Goal: Information Seeking & Learning: Learn about a topic

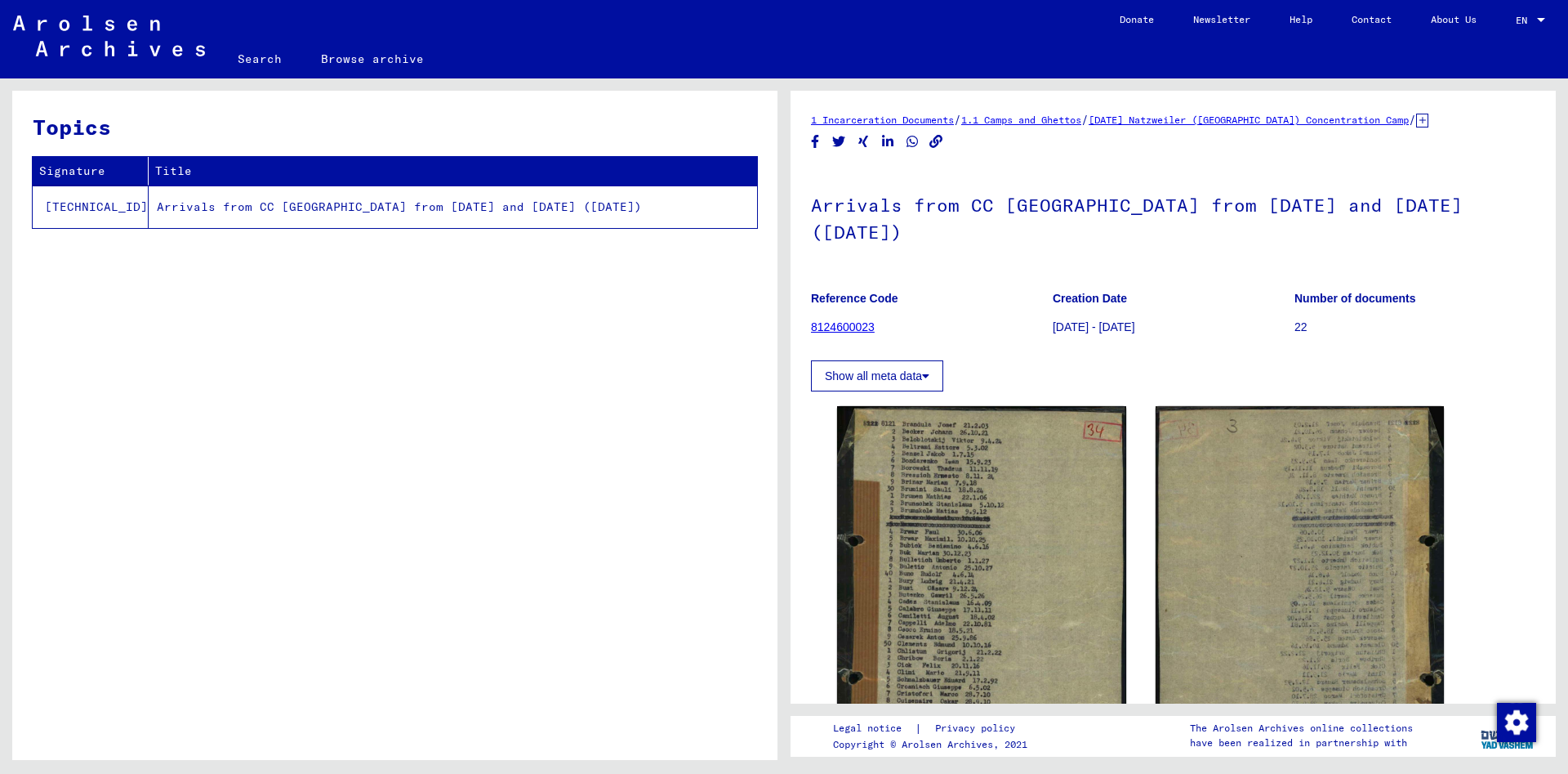
click at [906, 374] on button "Show all meta data" at bounding box center [877, 376] width 132 height 31
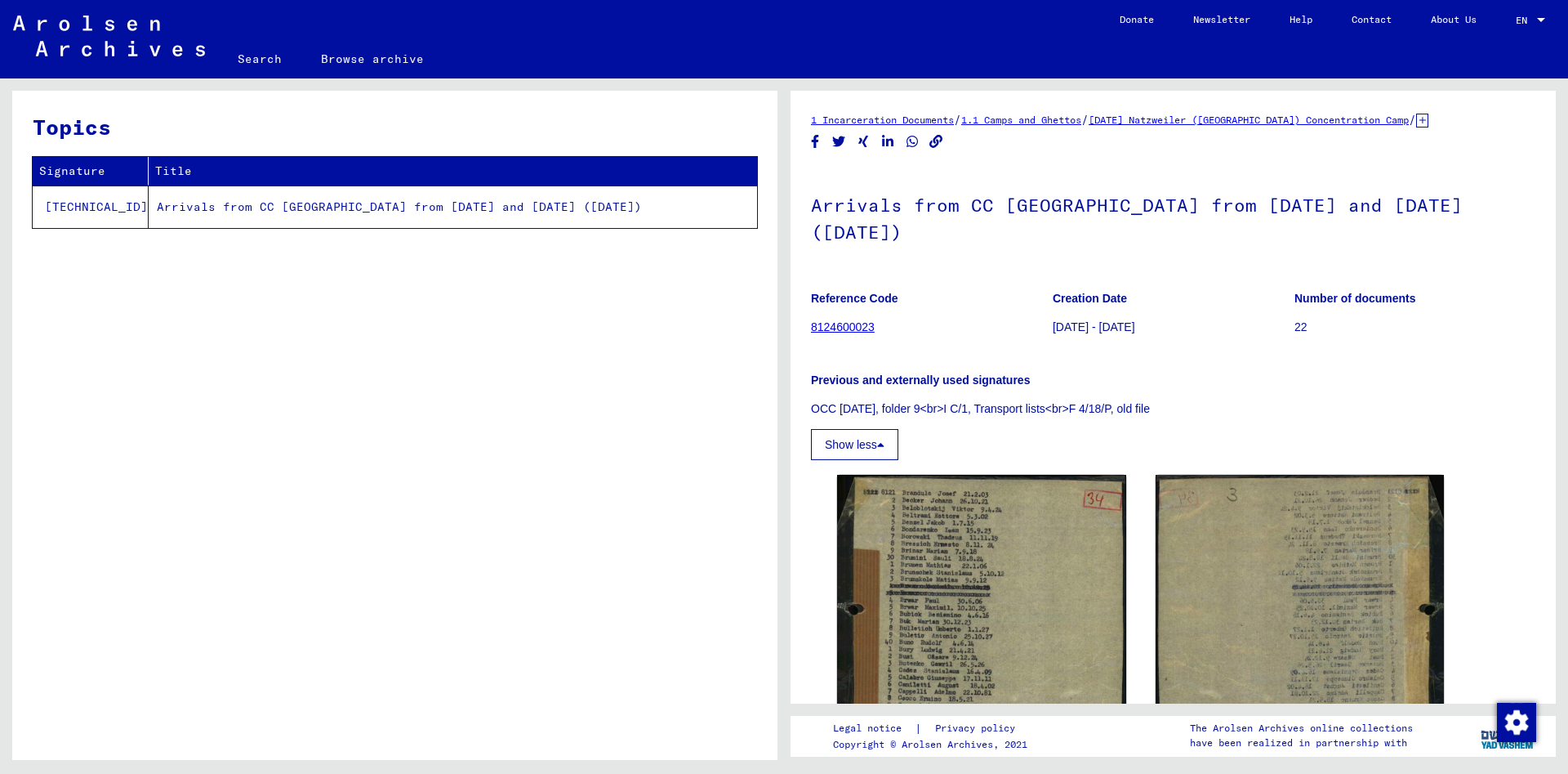
click at [850, 440] on button "Show less" at bounding box center [854, 445] width 88 height 31
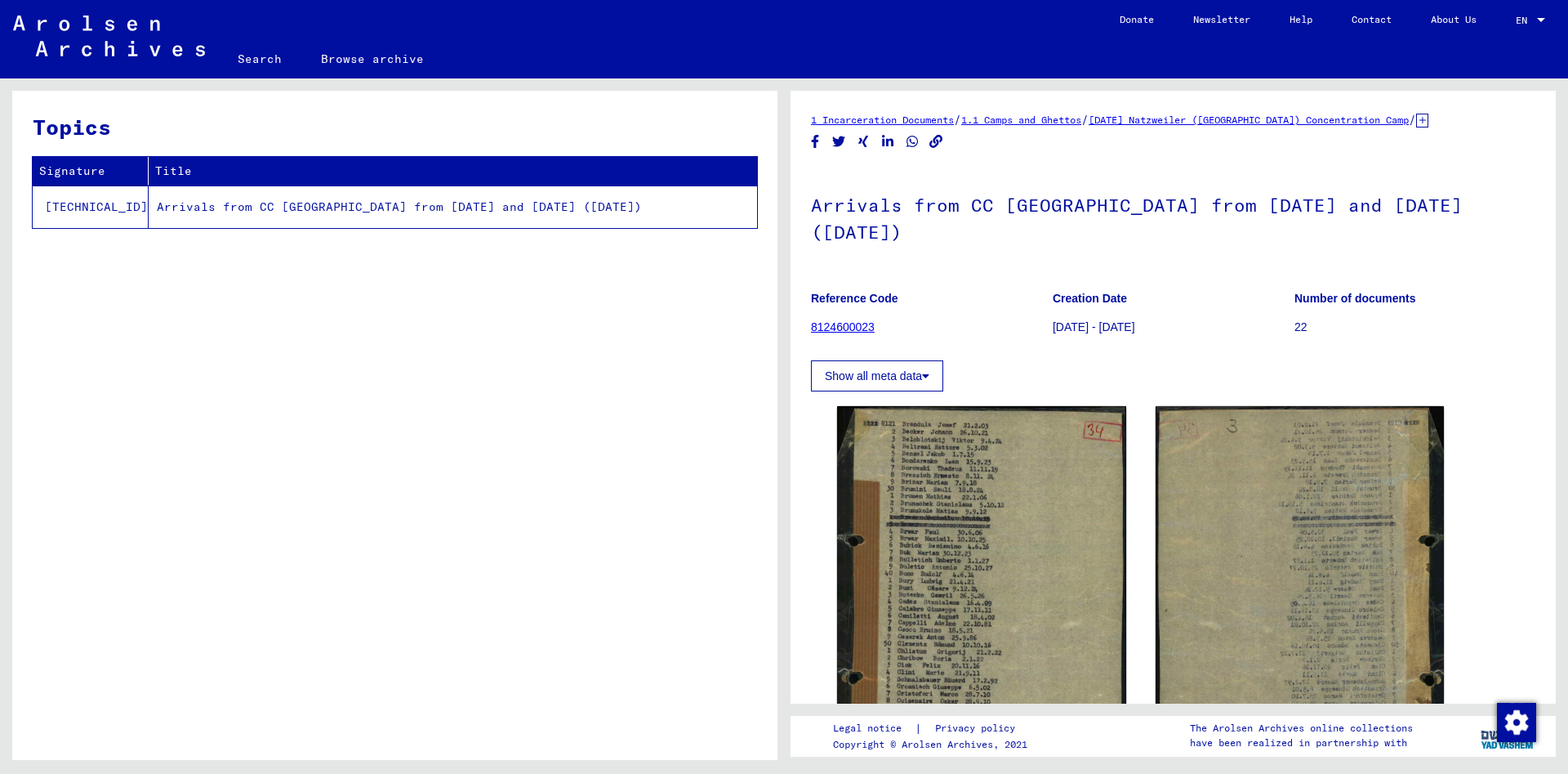
click at [872, 326] on link "8124600023" at bounding box center [842, 327] width 63 height 13
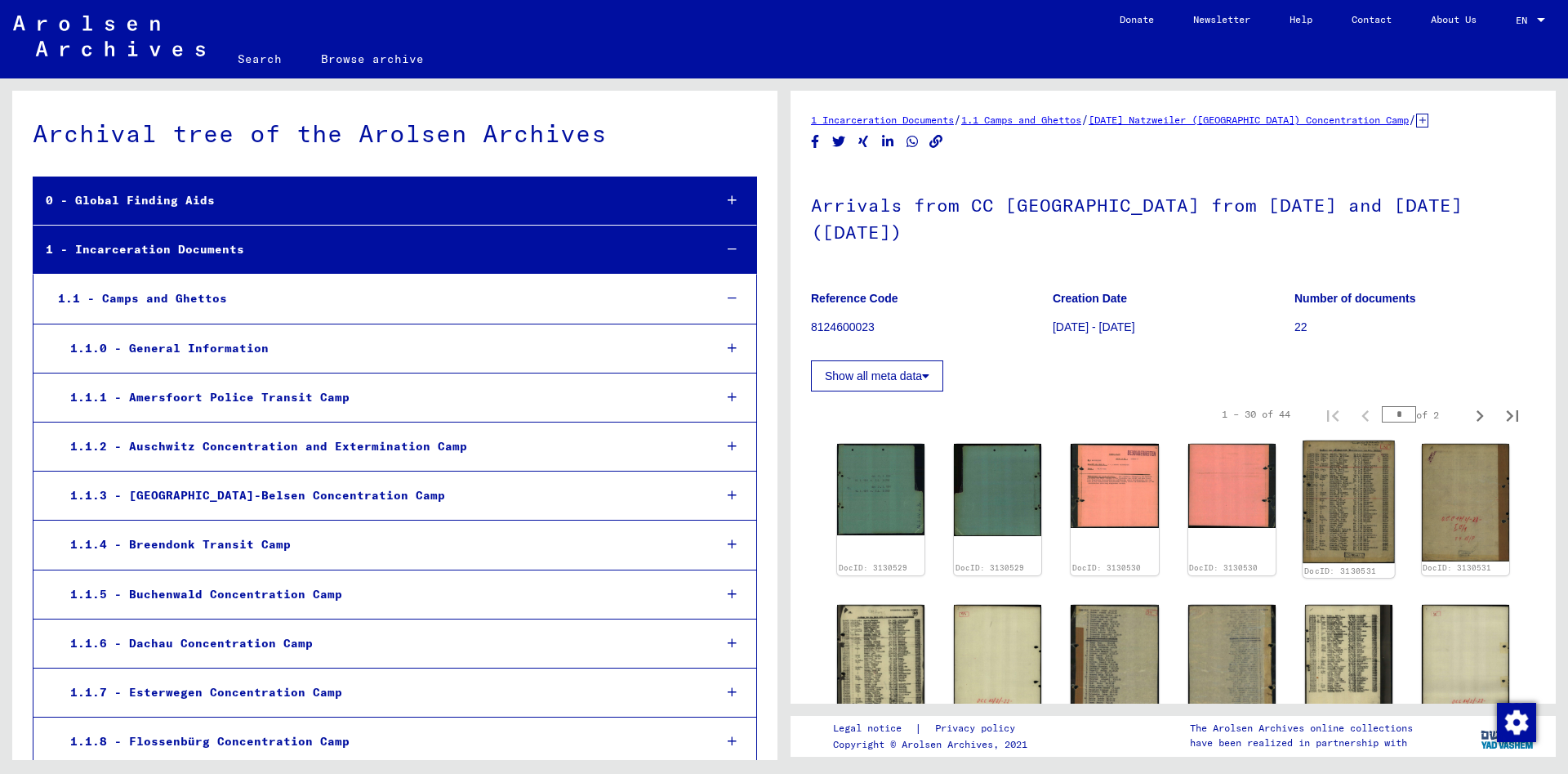
click at [1338, 513] on img at bounding box center [1348, 501] width 92 height 122
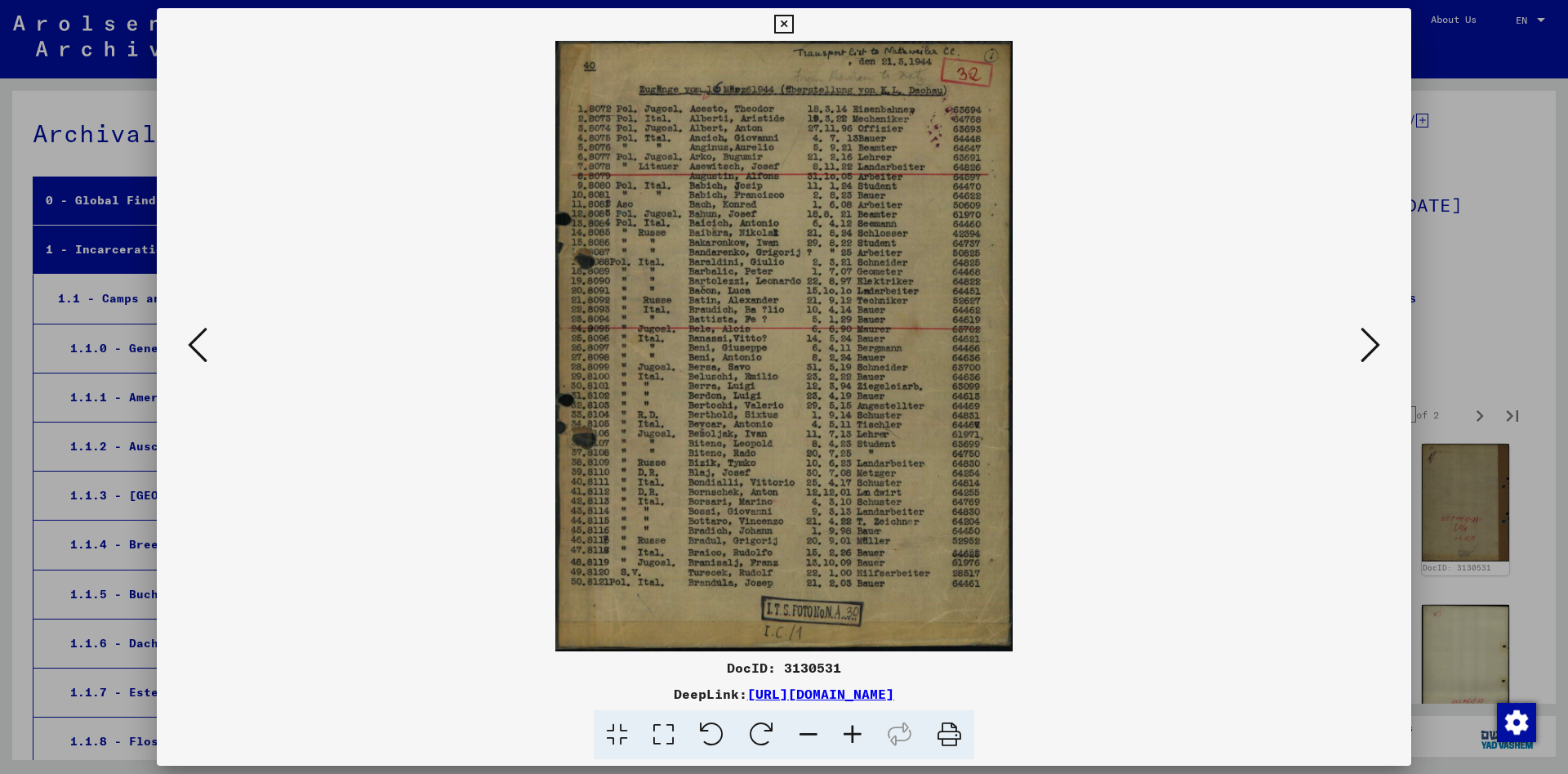
click at [1369, 344] on icon at bounding box center [1370, 344] width 20 height 39
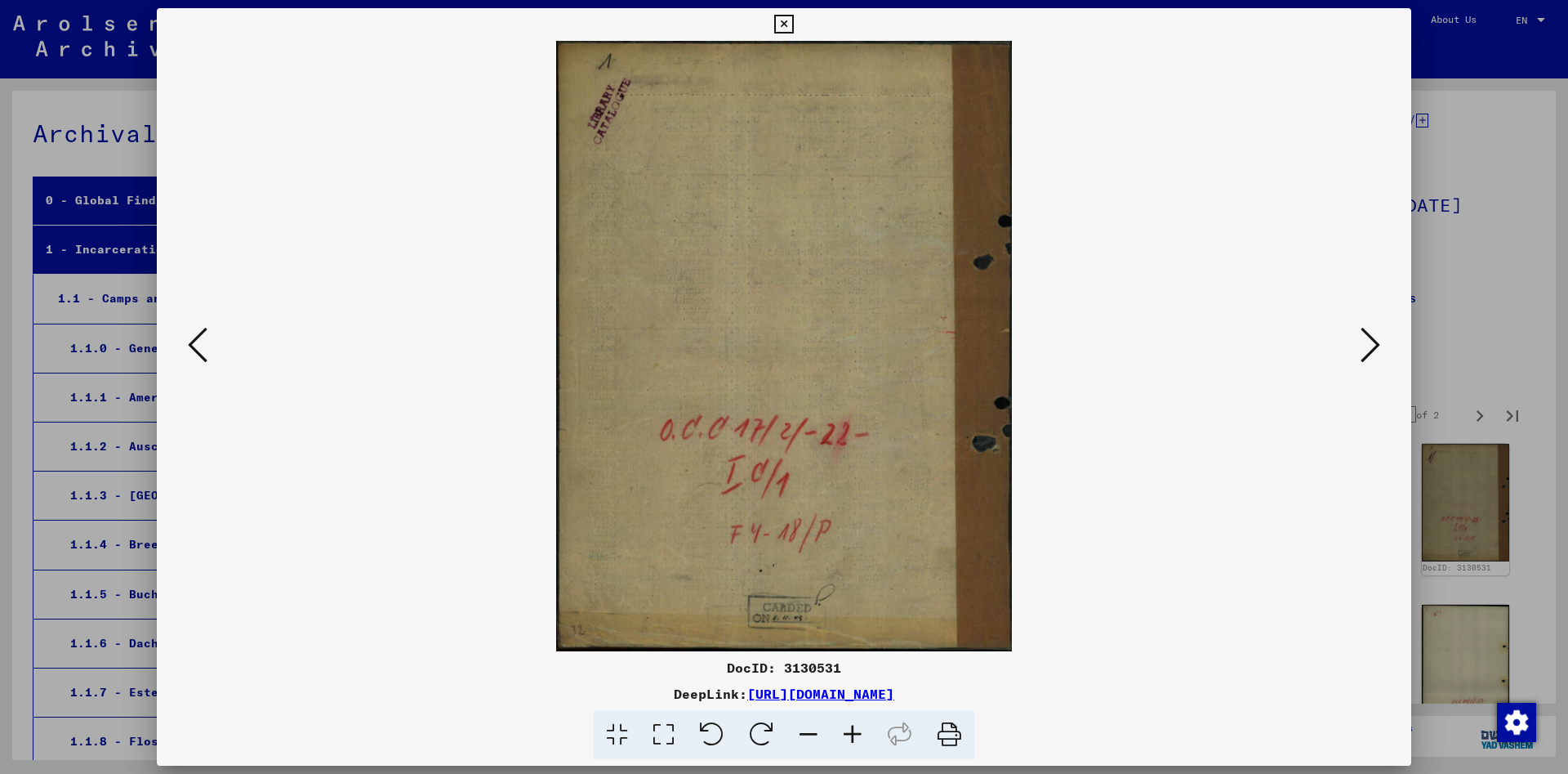
click at [1369, 344] on icon at bounding box center [1370, 344] width 20 height 39
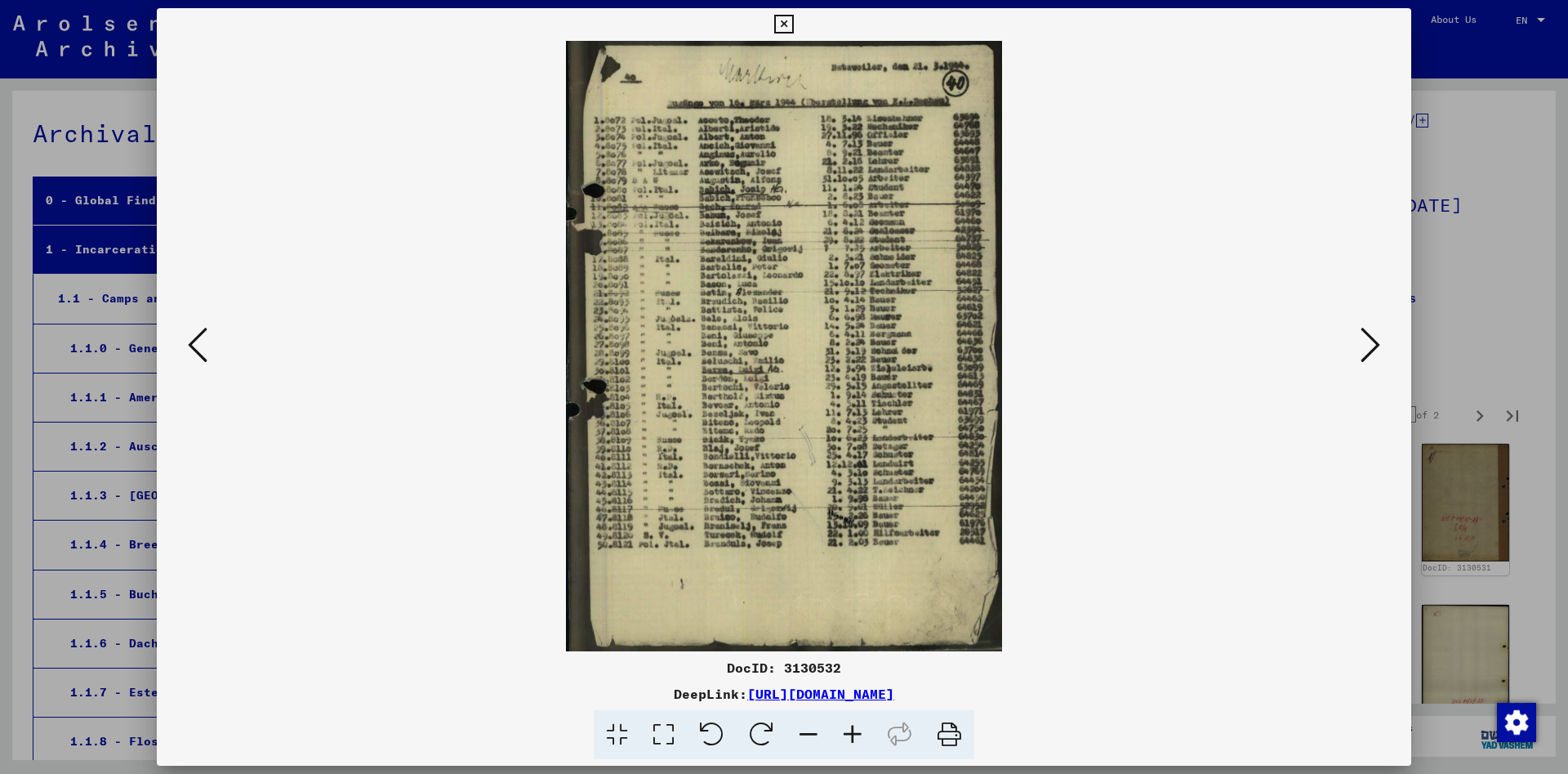
click at [1369, 344] on icon at bounding box center [1370, 344] width 20 height 39
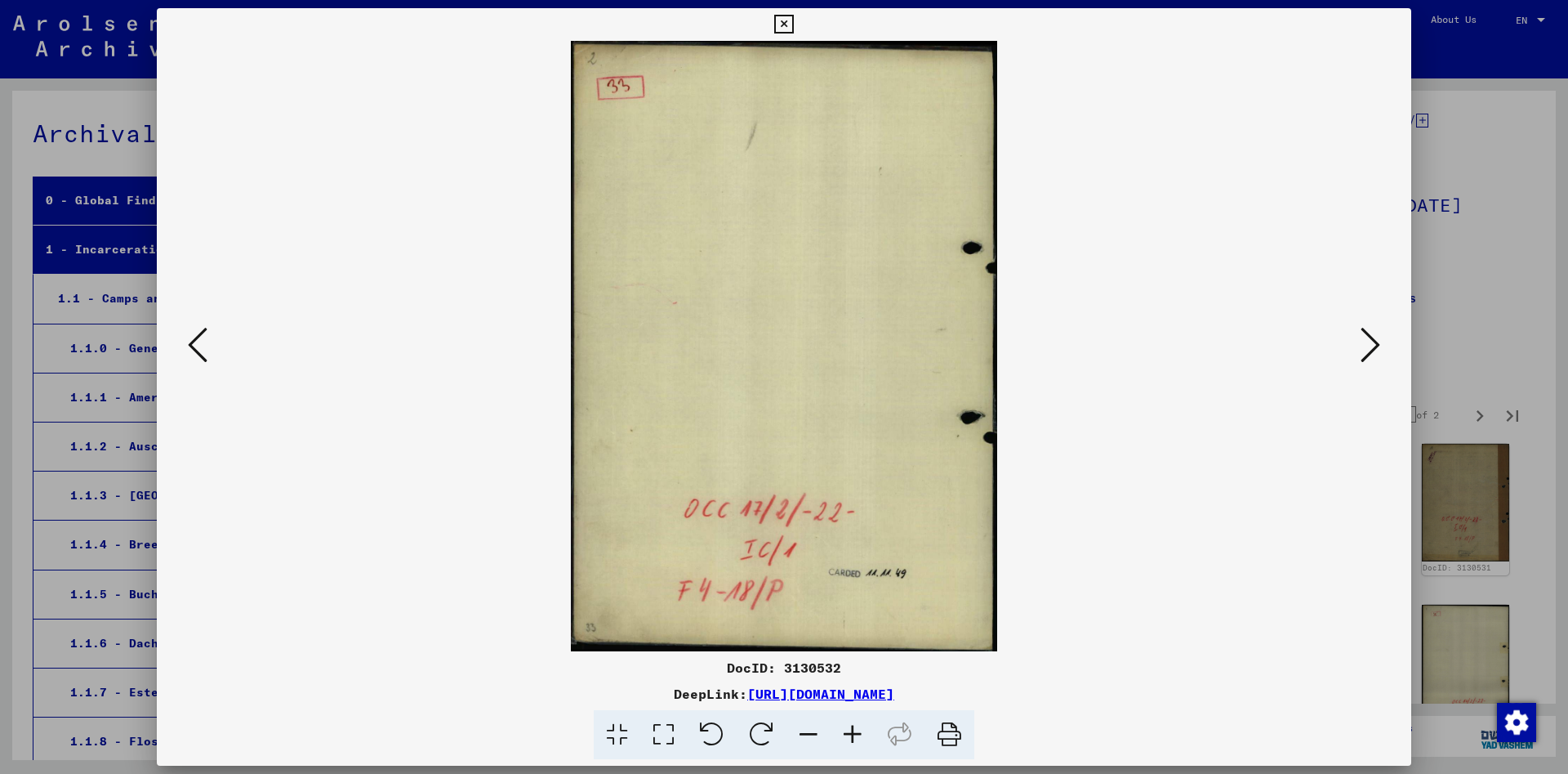
click at [1369, 344] on icon at bounding box center [1370, 344] width 20 height 39
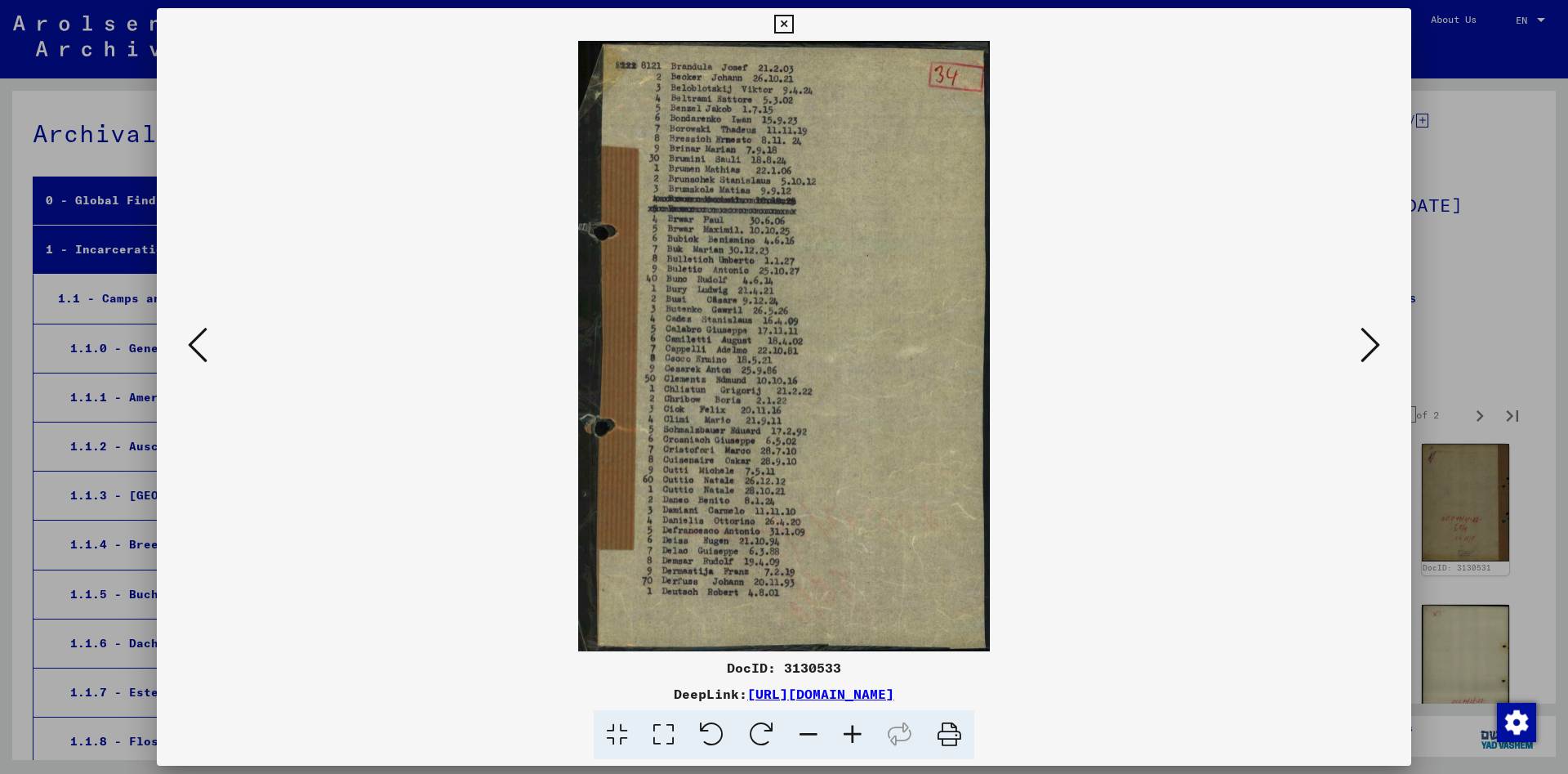
click at [1369, 344] on icon at bounding box center [1370, 344] width 20 height 39
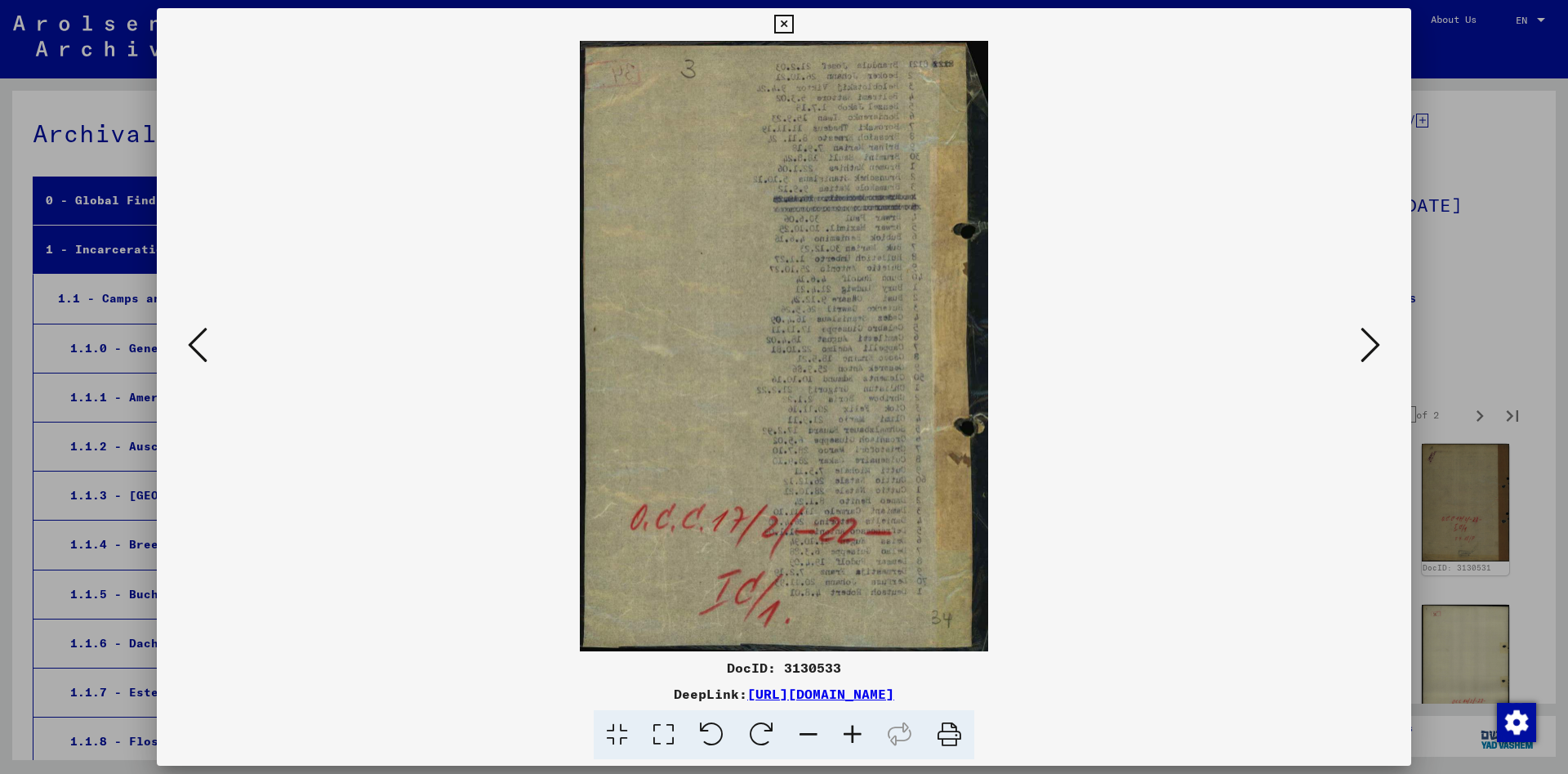
click at [1369, 344] on icon at bounding box center [1370, 344] width 20 height 39
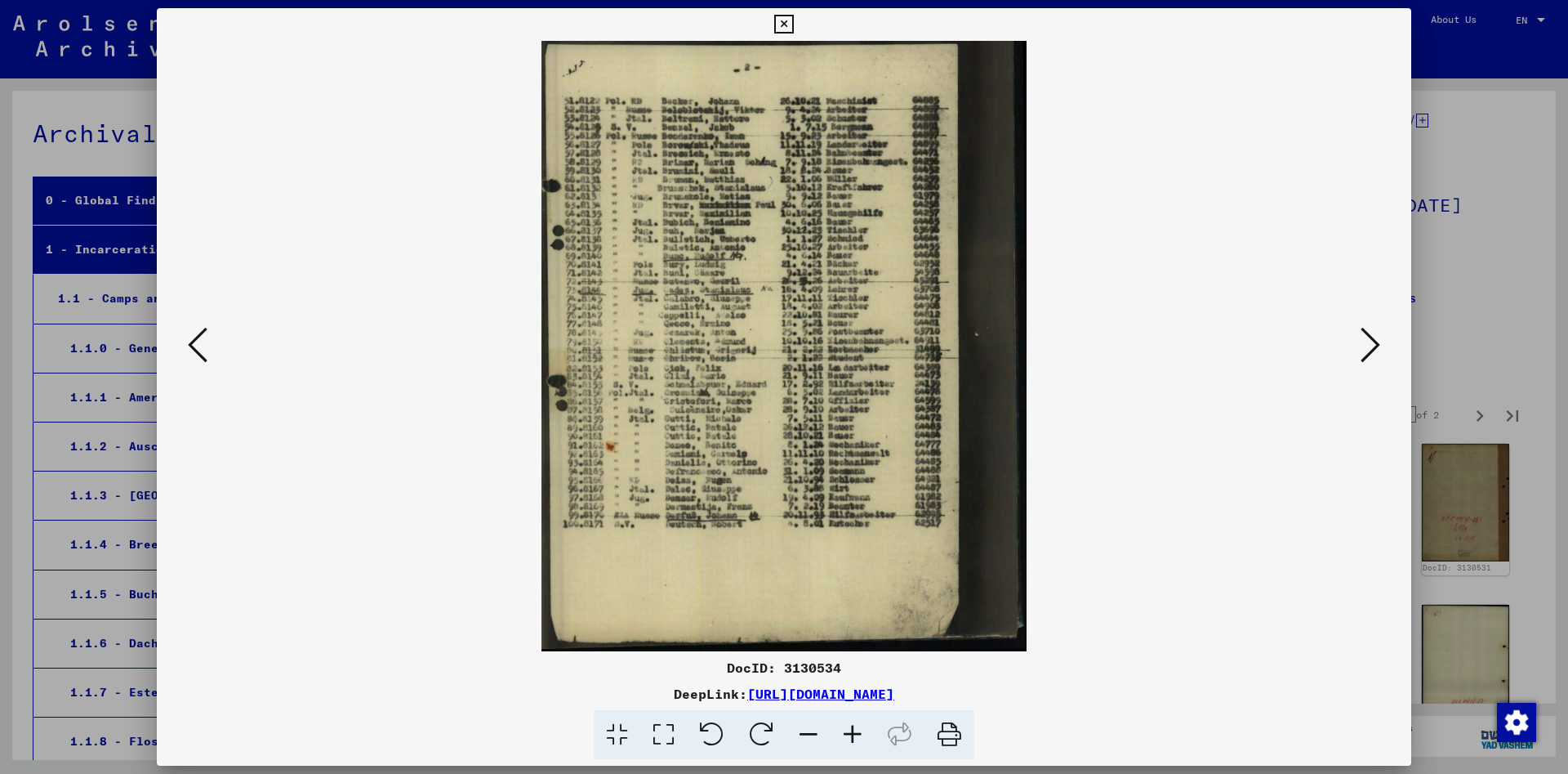
click at [1369, 344] on icon at bounding box center [1370, 344] width 20 height 39
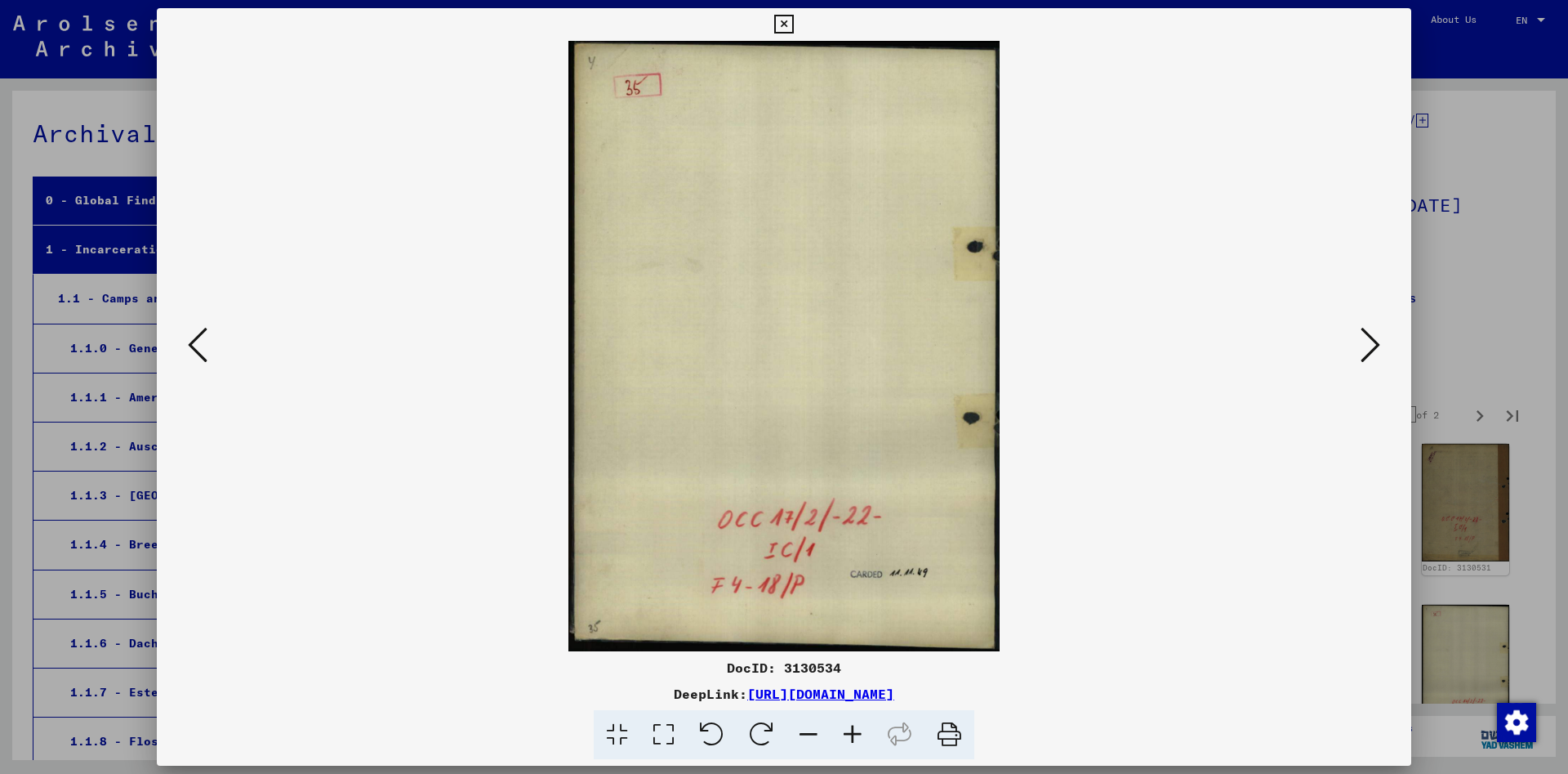
click at [1369, 344] on icon at bounding box center [1370, 344] width 20 height 39
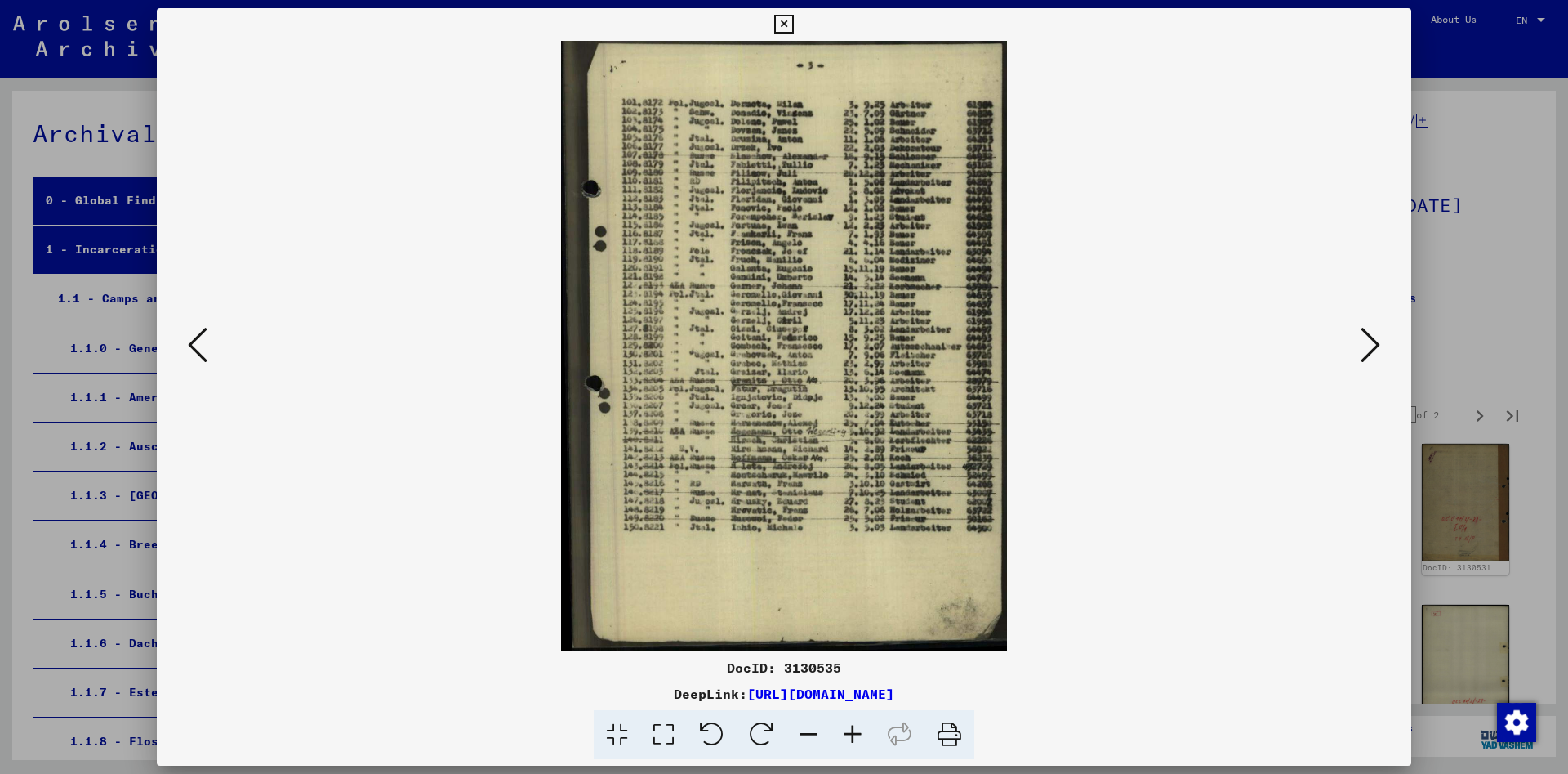
click at [1369, 344] on icon at bounding box center [1370, 344] width 20 height 39
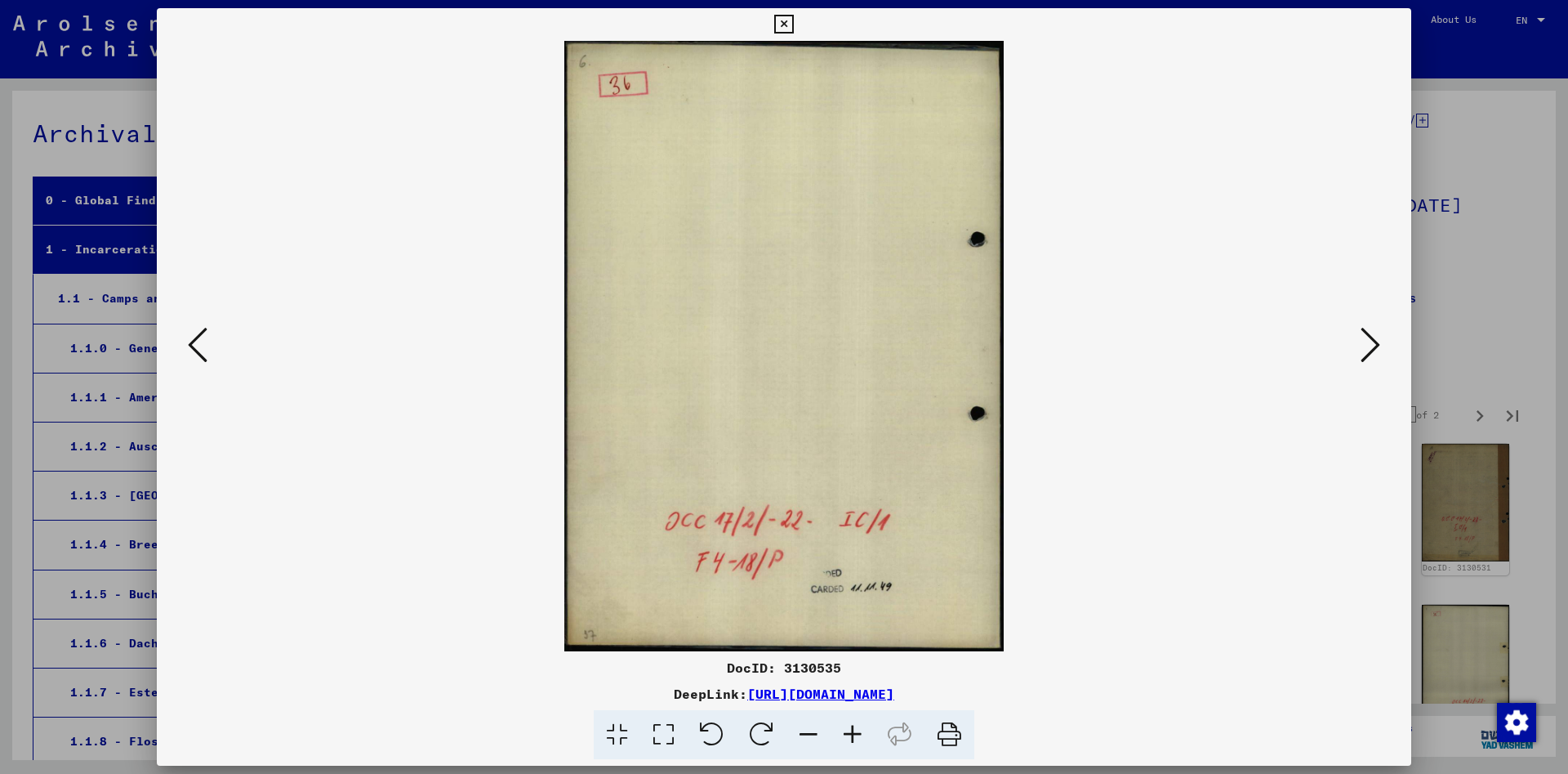
click at [1369, 344] on icon at bounding box center [1370, 344] width 20 height 39
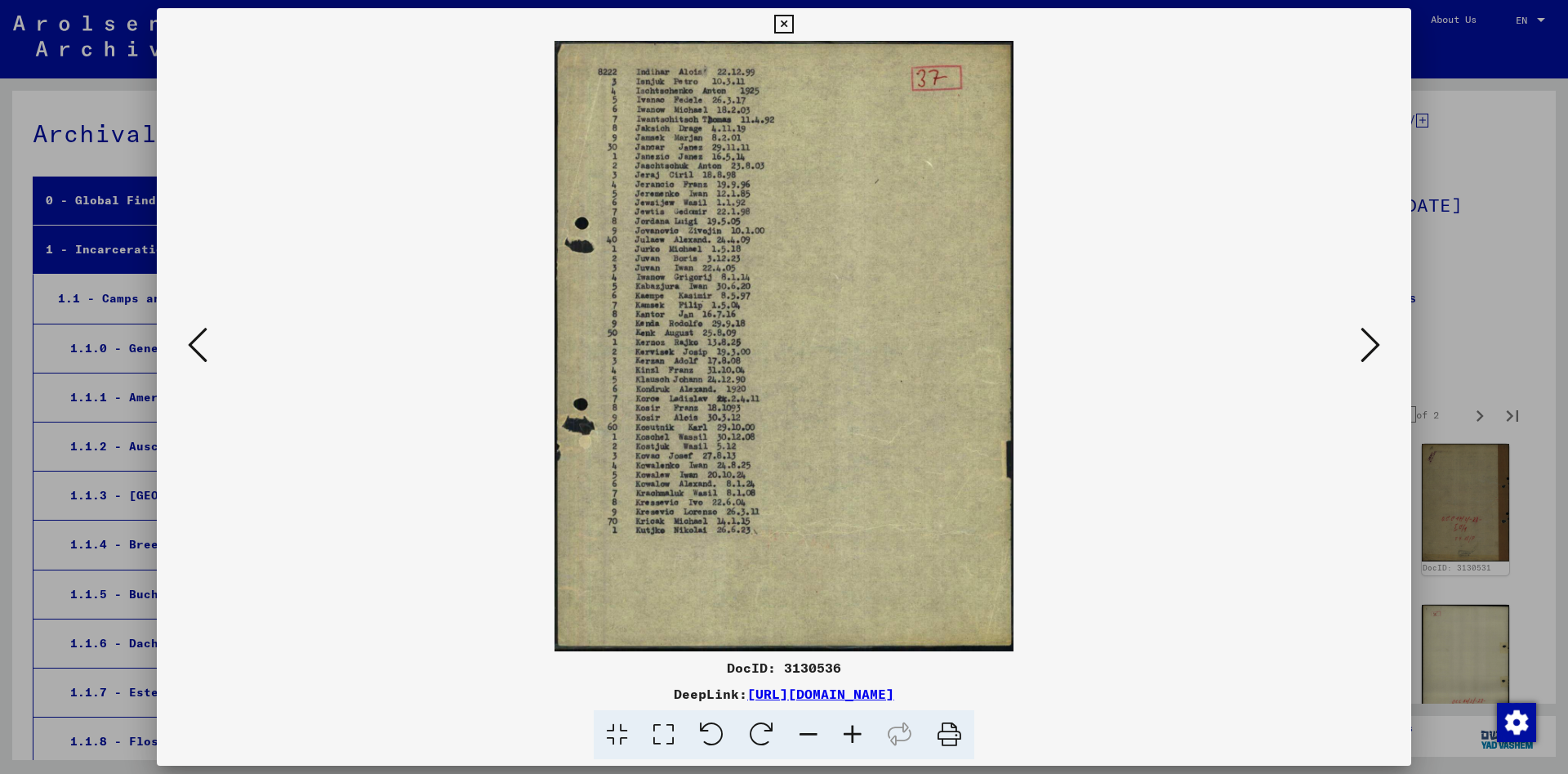
click at [1369, 344] on icon at bounding box center [1370, 344] width 20 height 39
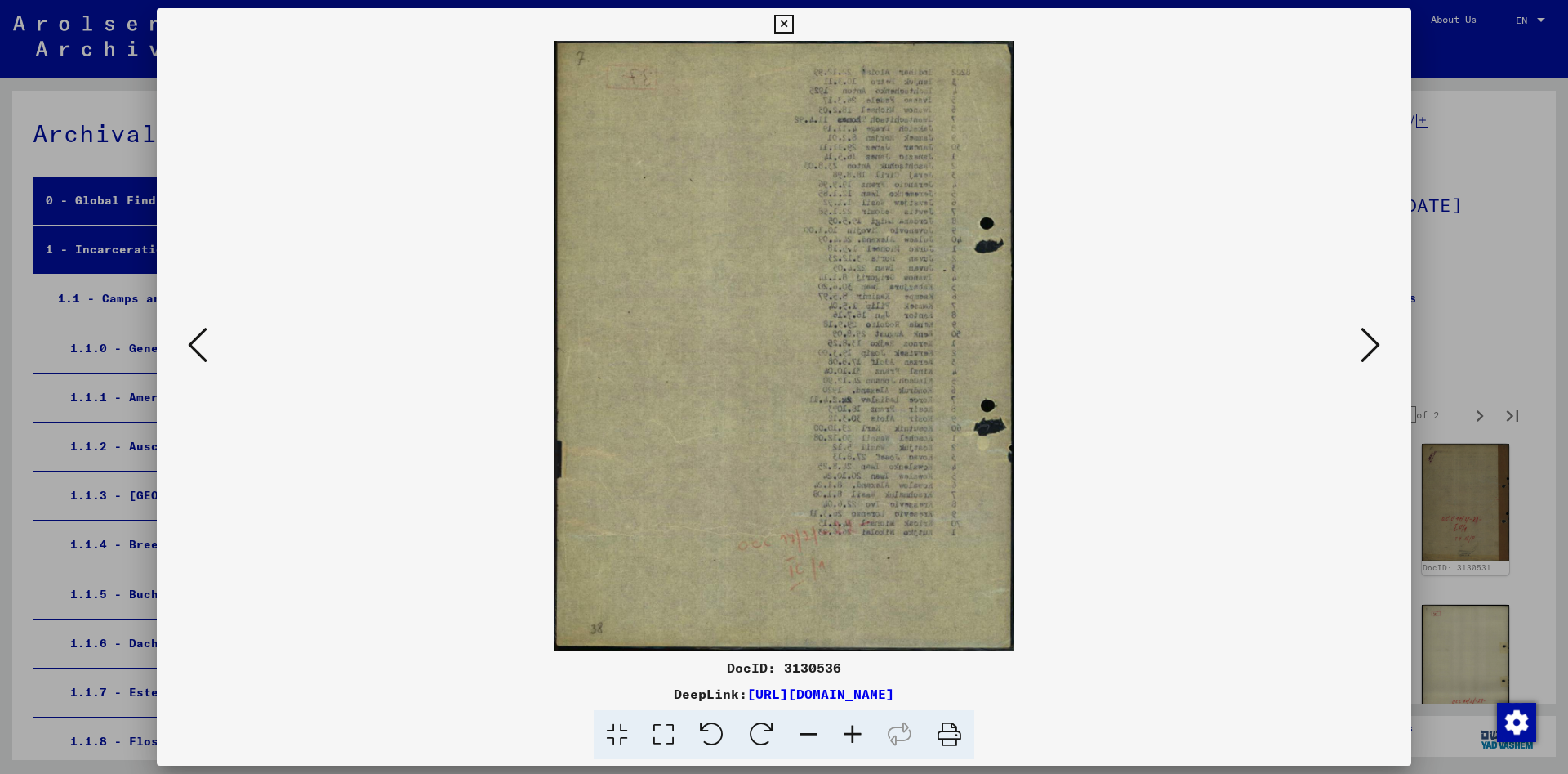
click at [1369, 344] on icon at bounding box center [1370, 344] width 20 height 39
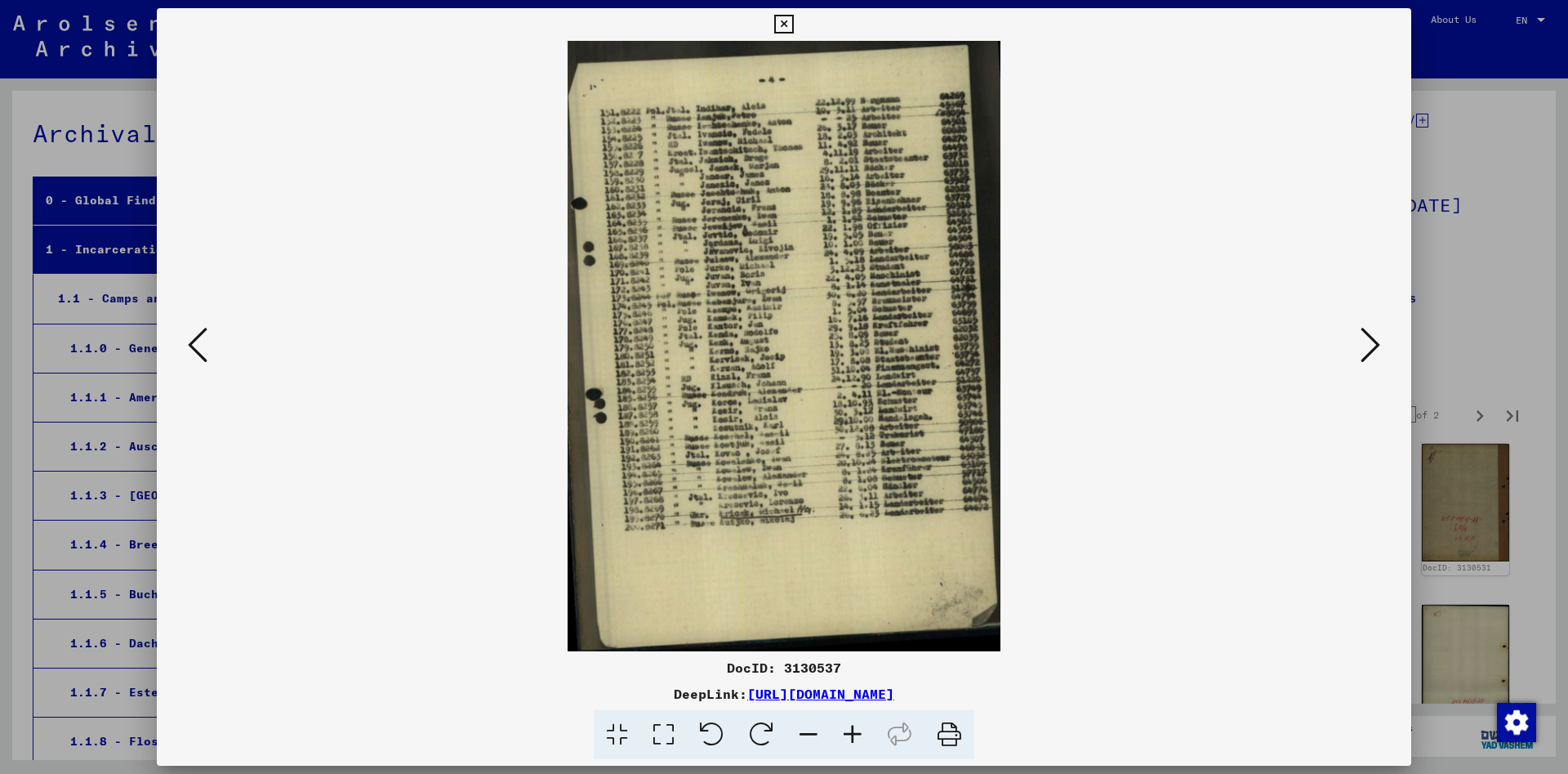
click at [201, 342] on icon at bounding box center [197, 344] width 20 height 39
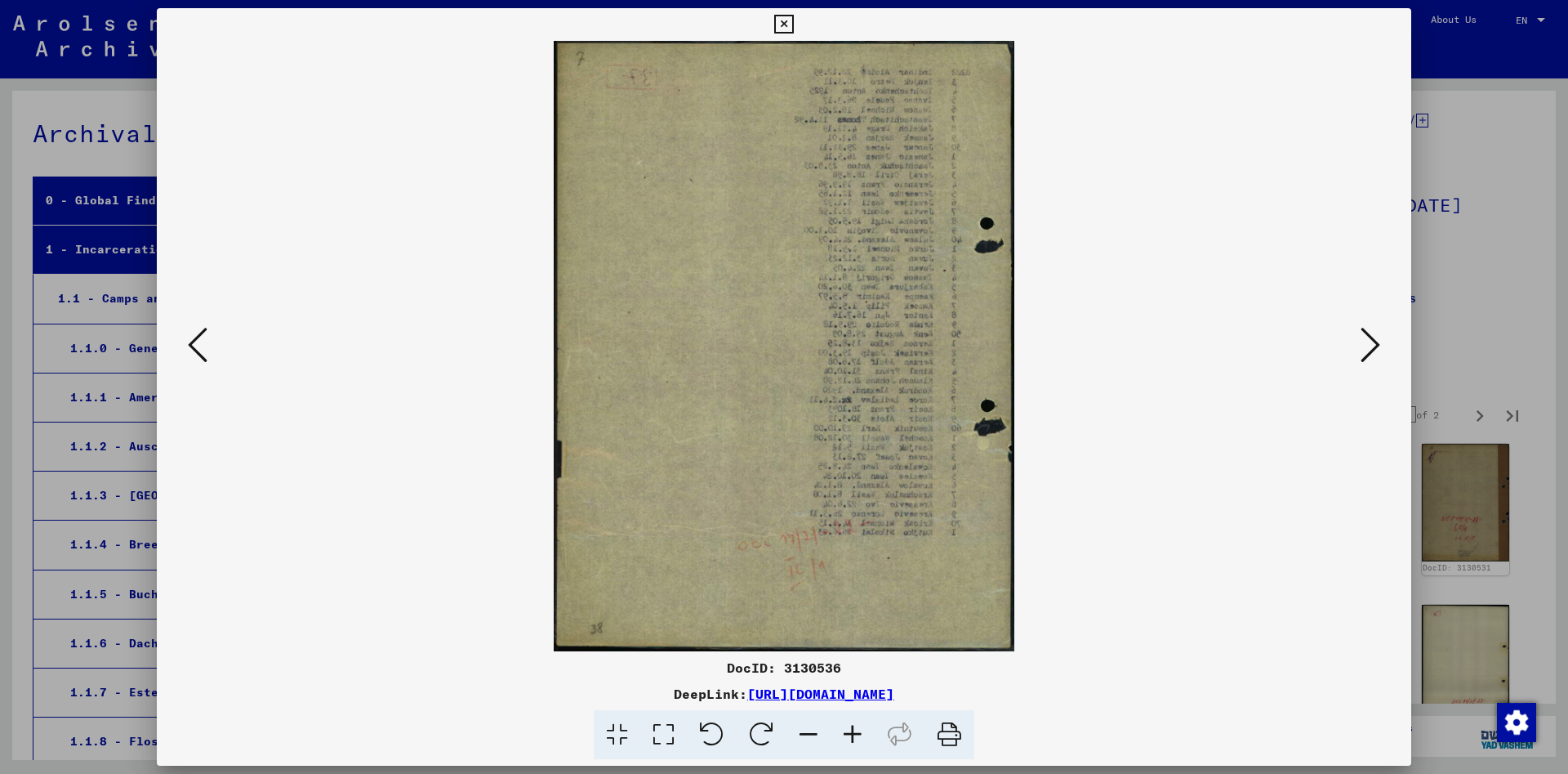
click at [201, 342] on icon at bounding box center [197, 344] width 20 height 39
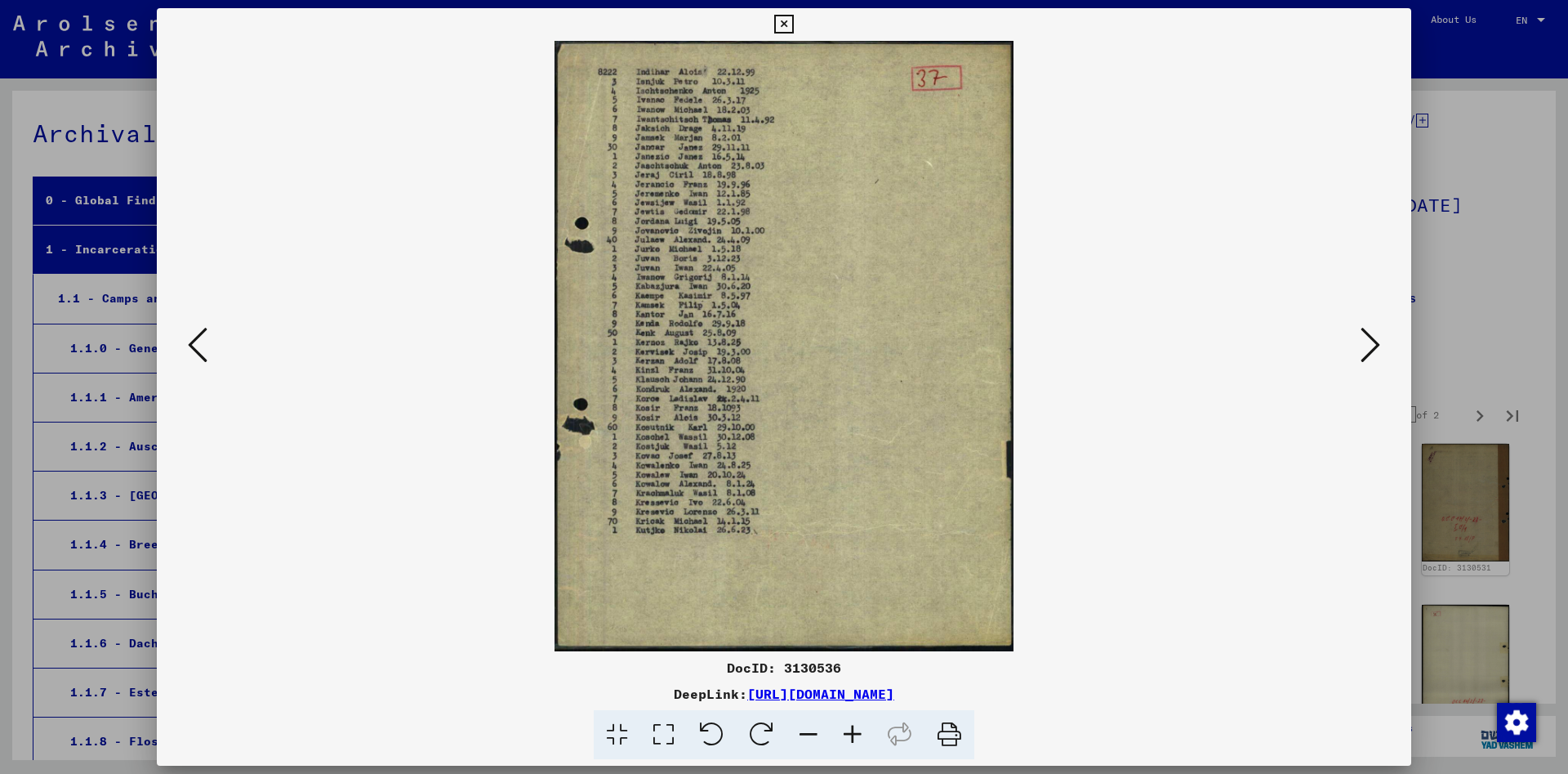
click at [201, 342] on icon at bounding box center [197, 344] width 20 height 39
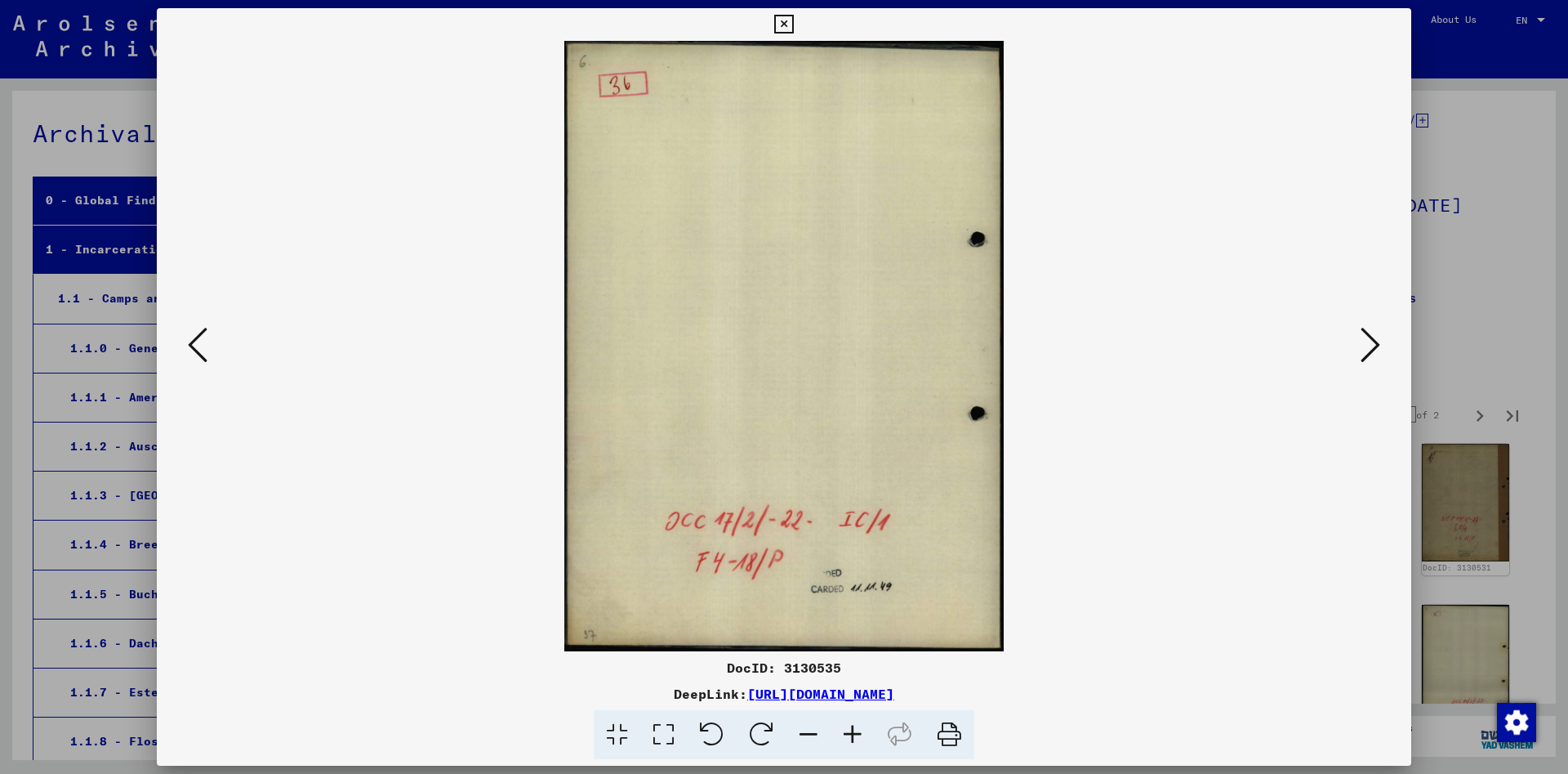
click at [201, 342] on icon at bounding box center [197, 344] width 20 height 39
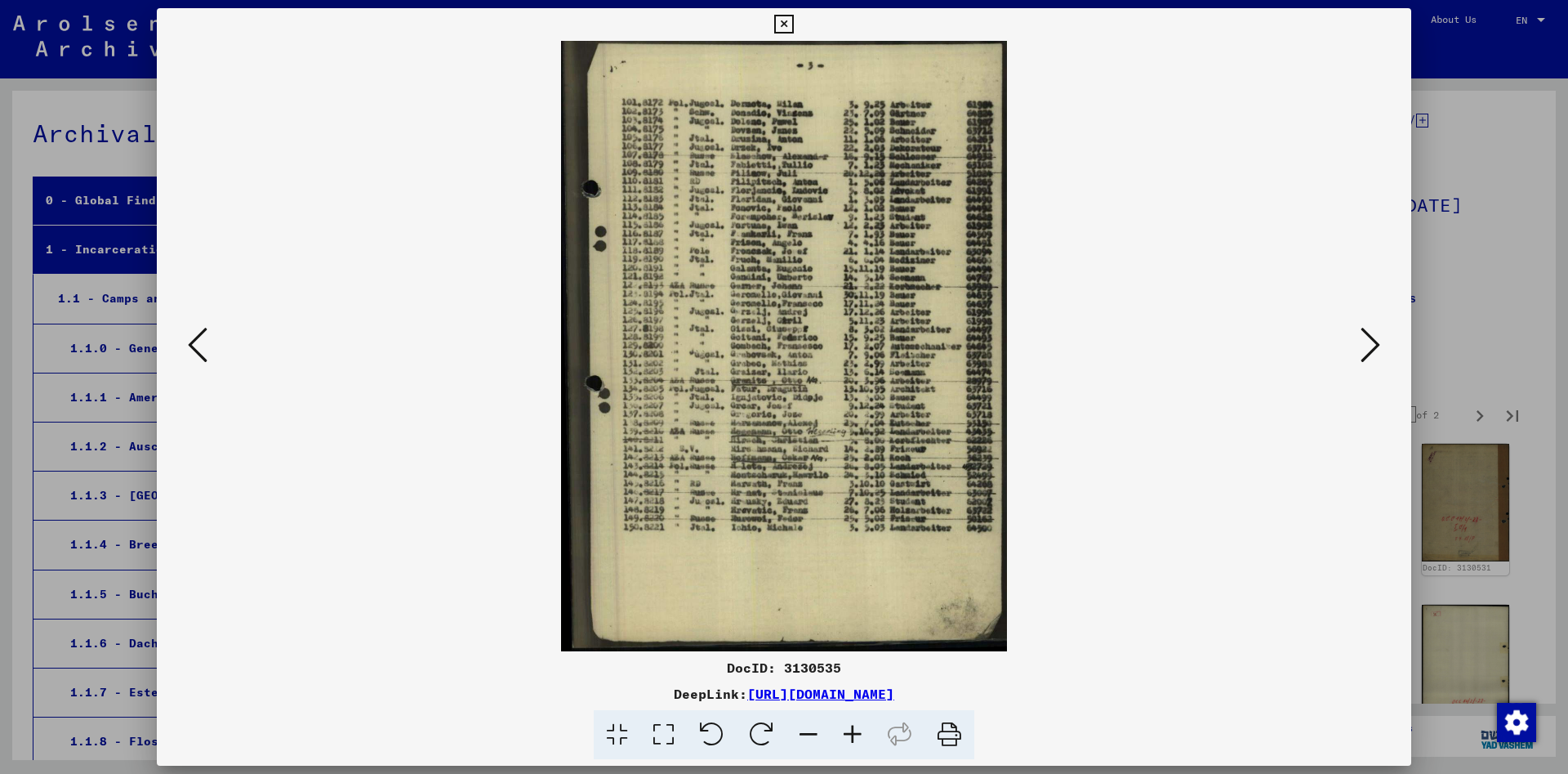
click at [201, 342] on icon at bounding box center [197, 344] width 20 height 39
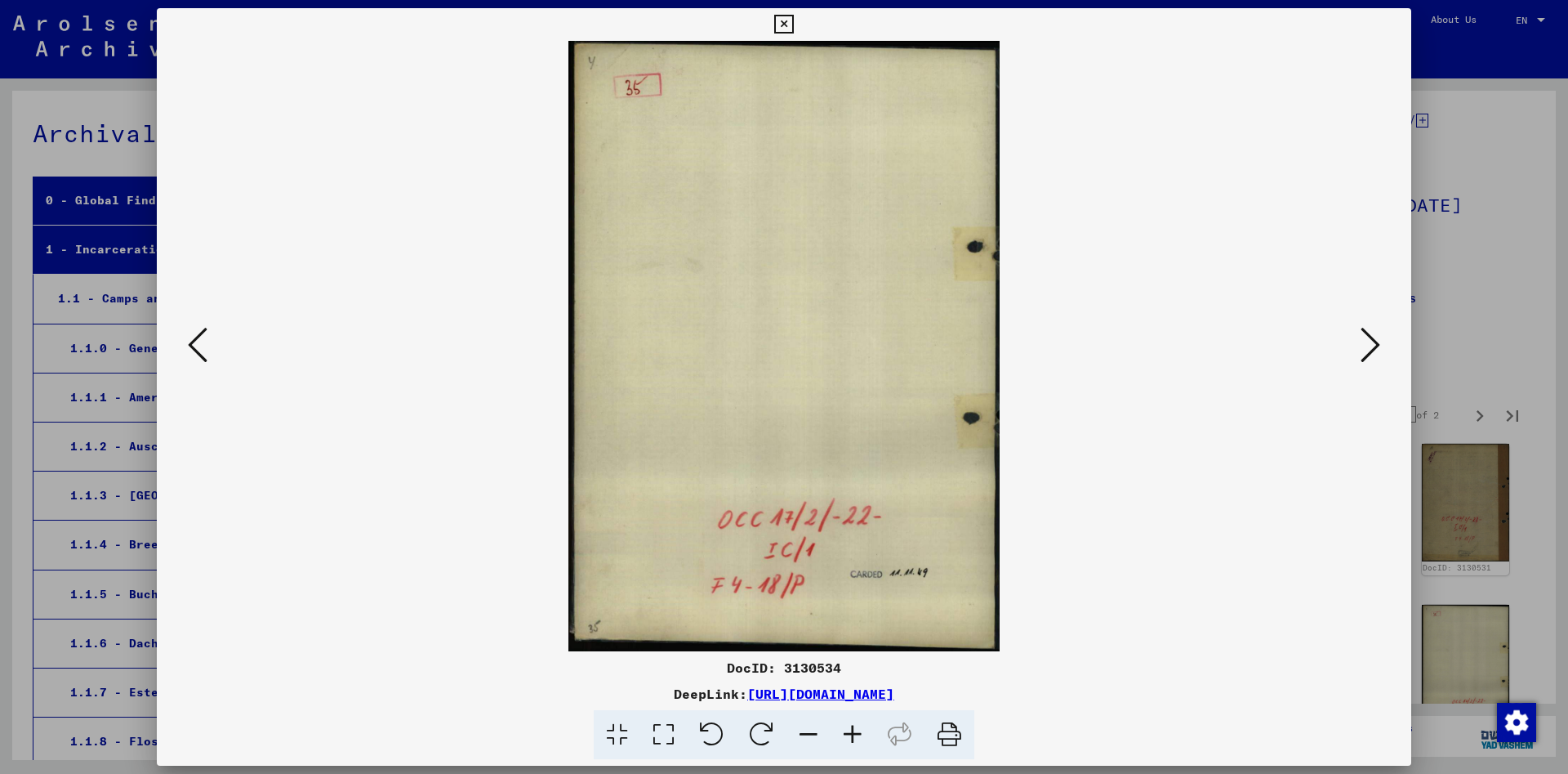
click at [201, 342] on icon at bounding box center [197, 344] width 20 height 39
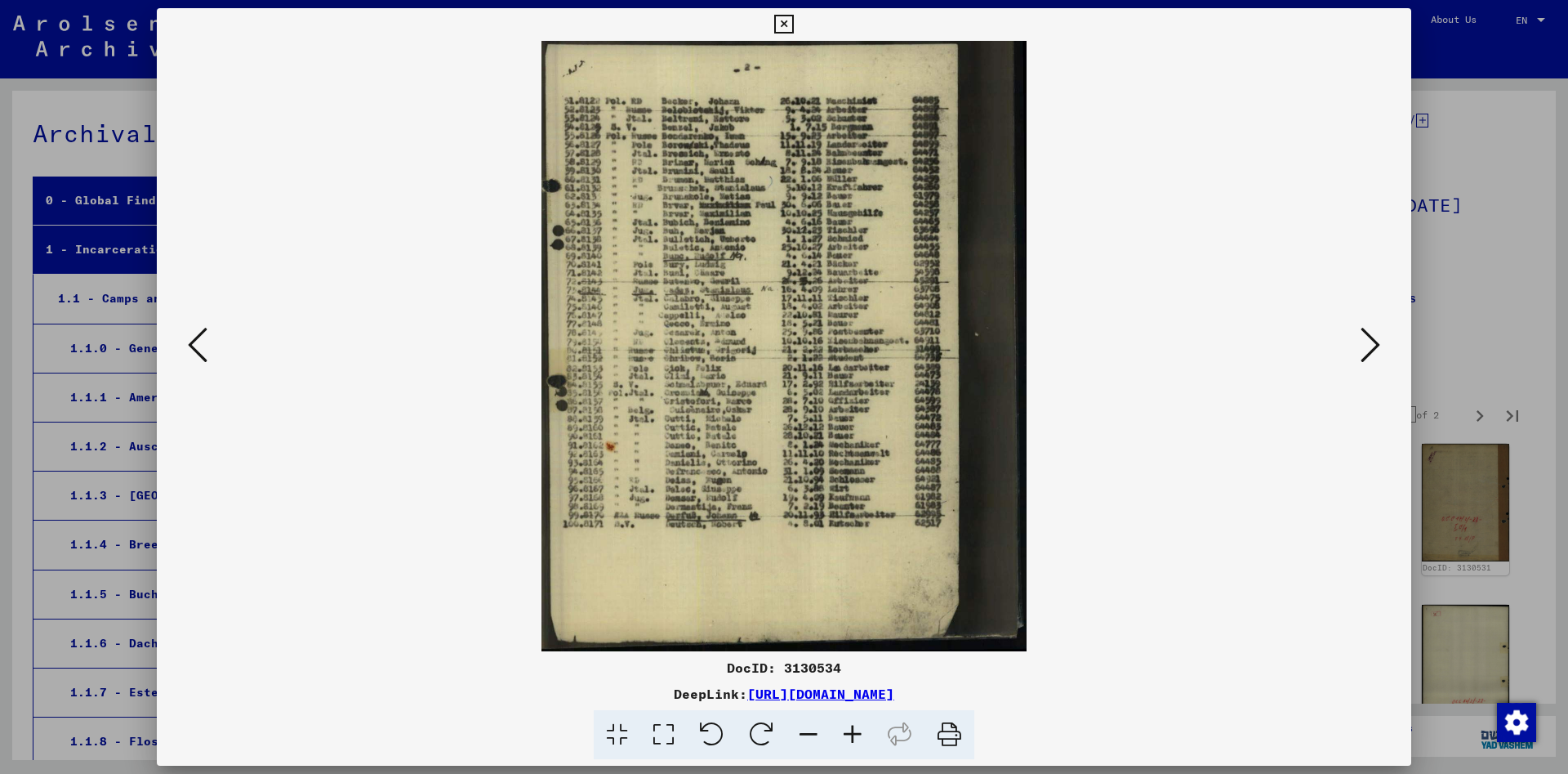
click at [201, 342] on icon at bounding box center [197, 344] width 20 height 39
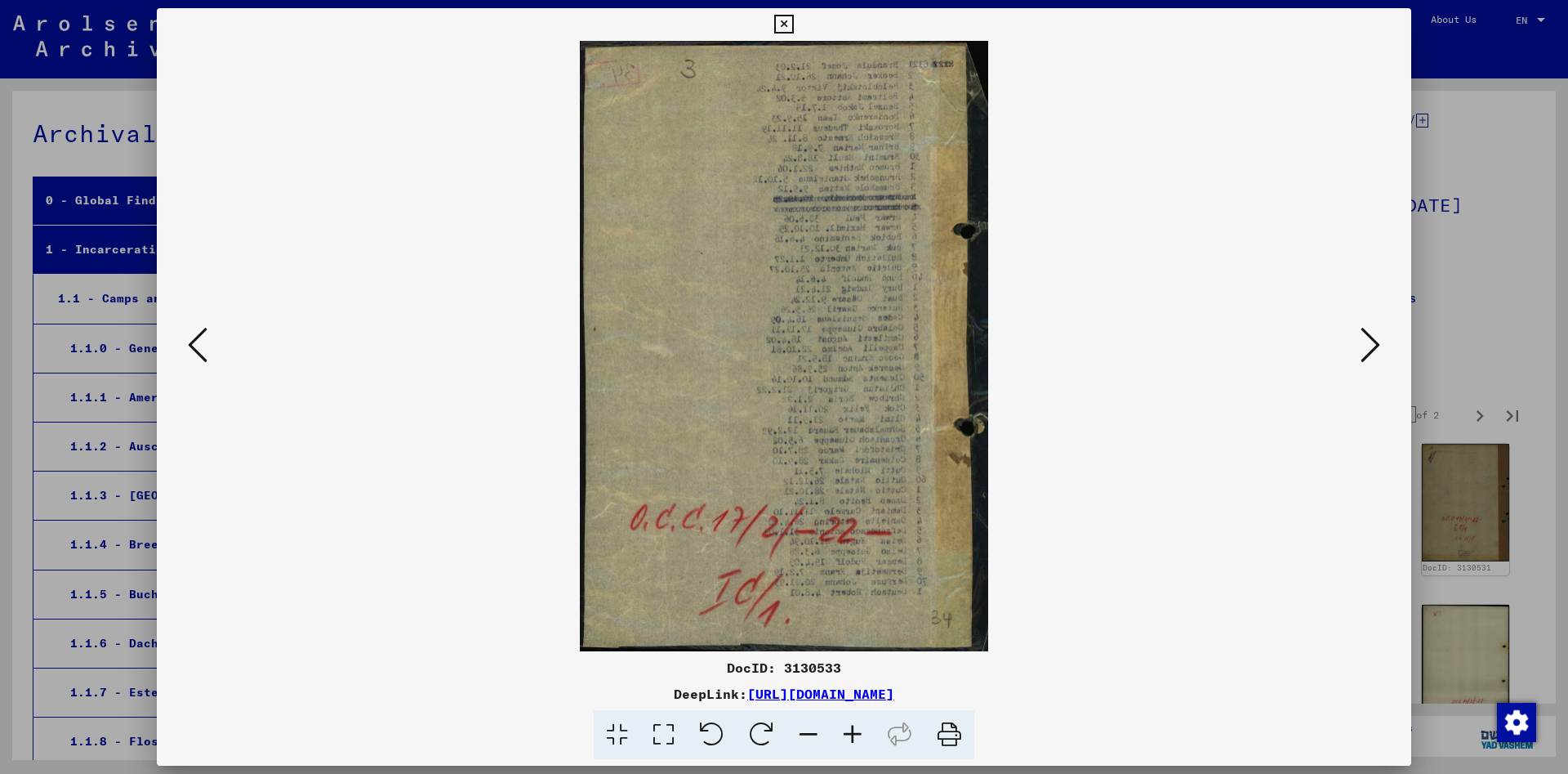
click at [201, 342] on icon at bounding box center [197, 344] width 20 height 39
